Goal: Transaction & Acquisition: Download file/media

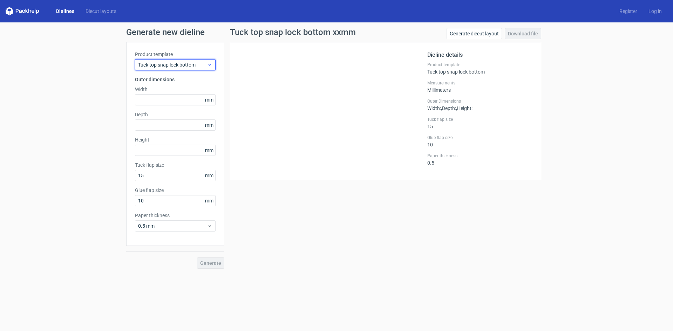
click at [211, 63] on icon at bounding box center [209, 65] width 5 height 6
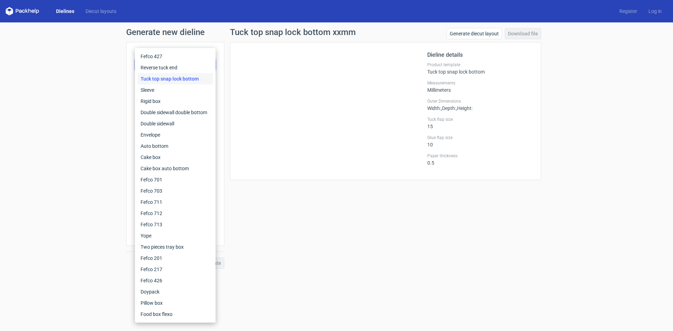
click at [176, 79] on div "Tuck top snap lock bottom" at bounding box center [175, 78] width 75 height 11
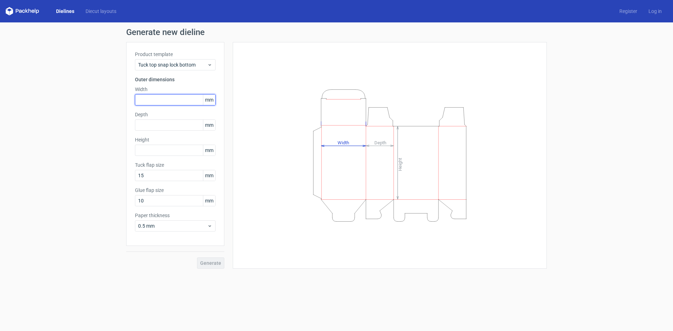
click at [159, 100] on input "text" at bounding box center [175, 99] width 81 height 11
type input "110"
click at [157, 124] on input "text" at bounding box center [175, 124] width 81 height 11
type input "80"
click at [162, 152] on input "text" at bounding box center [175, 150] width 81 height 11
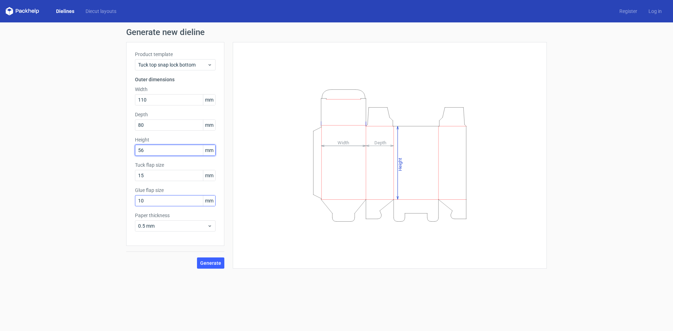
type input "56"
drag, startPoint x: 151, startPoint y: 203, endPoint x: 101, endPoint y: 204, distance: 50.1
click at [101, 204] on div "Generate new dieline Product template Tuck top snap lock bottom Outer dimension…" at bounding box center [336, 148] width 673 height 252
type input "15"
click at [212, 262] on span "Generate" at bounding box center [210, 263] width 21 height 5
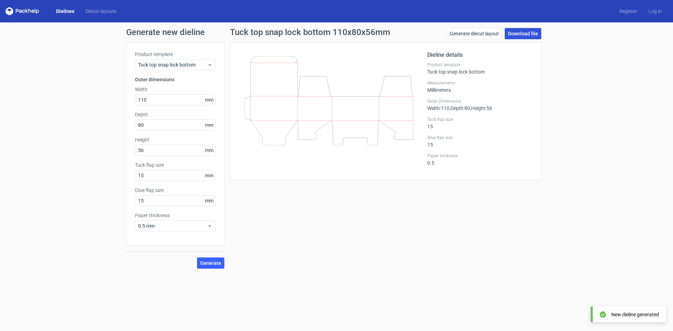
click at [528, 33] on link "Download file" at bounding box center [522, 33] width 36 height 11
click at [179, 99] on input "110" at bounding box center [175, 99] width 81 height 11
type input "1"
type input "70"
drag, startPoint x: 162, startPoint y: 151, endPoint x: 103, endPoint y: 152, distance: 59.2
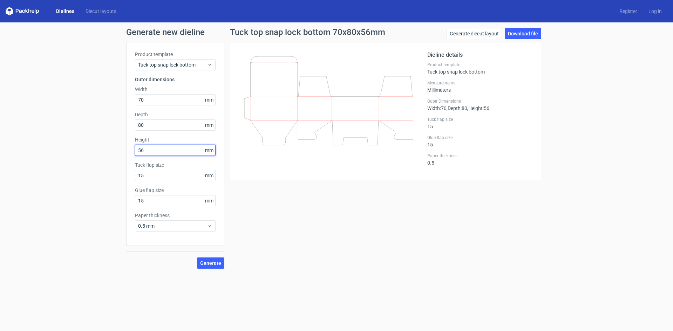
click at [103, 152] on div "Generate new dieline Product template Tuck top snap lock bottom Outer dimension…" at bounding box center [336, 148] width 673 height 252
type input "65"
drag, startPoint x: 156, startPoint y: 124, endPoint x: 110, endPoint y: 132, distance: 46.2
click at [110, 132] on div "Generate new dieline Product template Tuck top snap lock bottom Outer dimension…" at bounding box center [336, 148] width 673 height 252
type input "65"
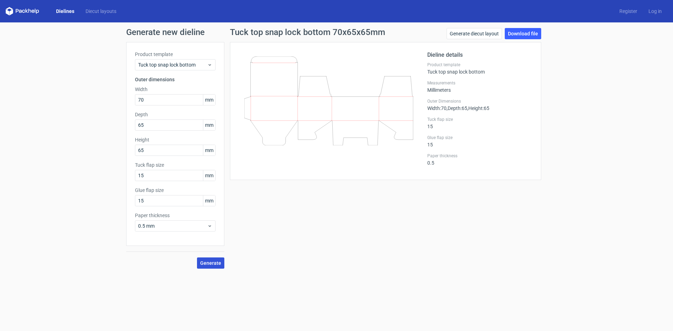
click at [211, 261] on span "Generate" at bounding box center [210, 263] width 21 height 5
click at [517, 33] on link "Download file" at bounding box center [522, 33] width 36 height 11
